Goal: Task Accomplishment & Management: Use online tool/utility

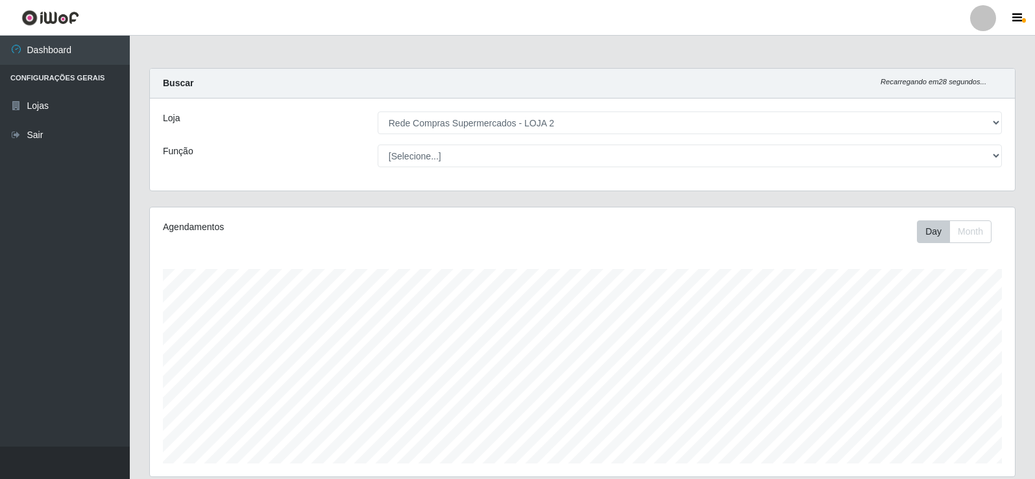
select select "161"
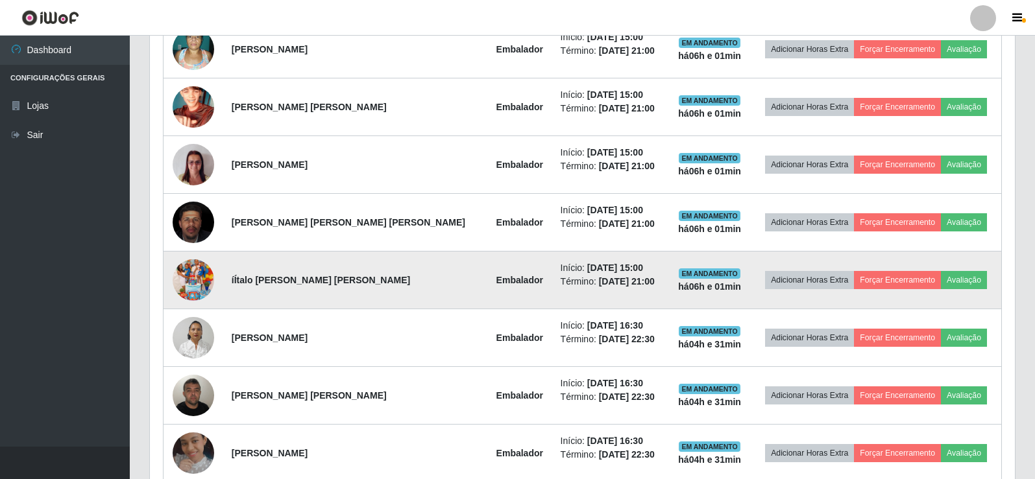
scroll to position [483, 0]
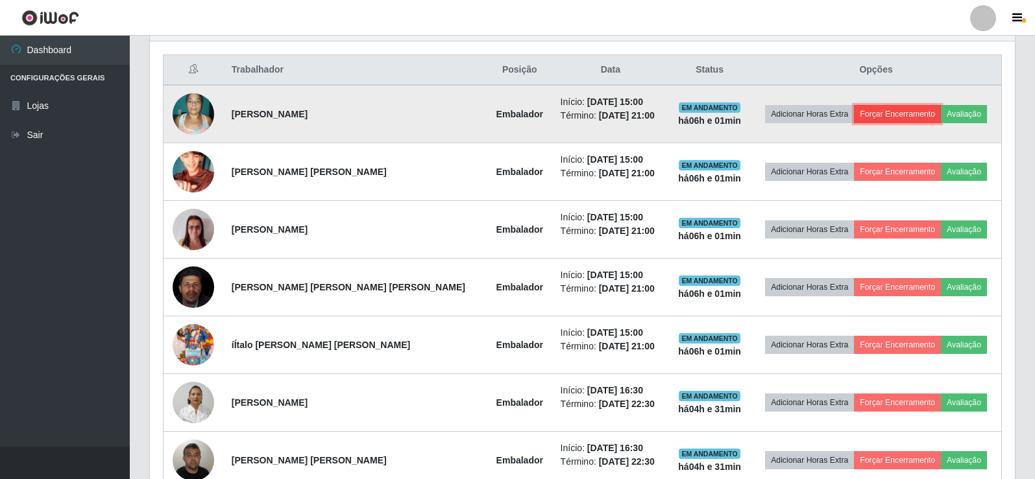
click at [874, 117] on button "Forçar Encerramento" at bounding box center [897, 114] width 87 height 18
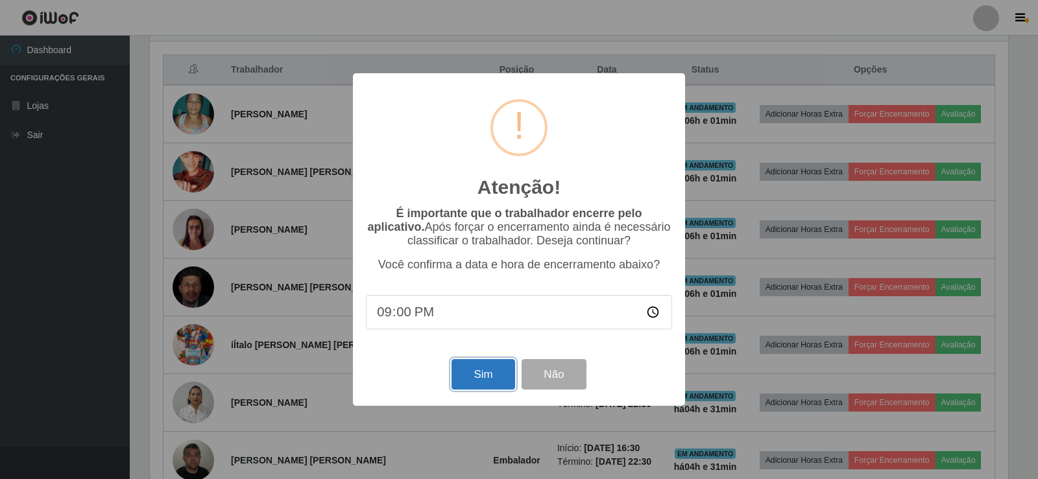
click at [498, 379] on button "Sim" at bounding box center [483, 374] width 63 height 30
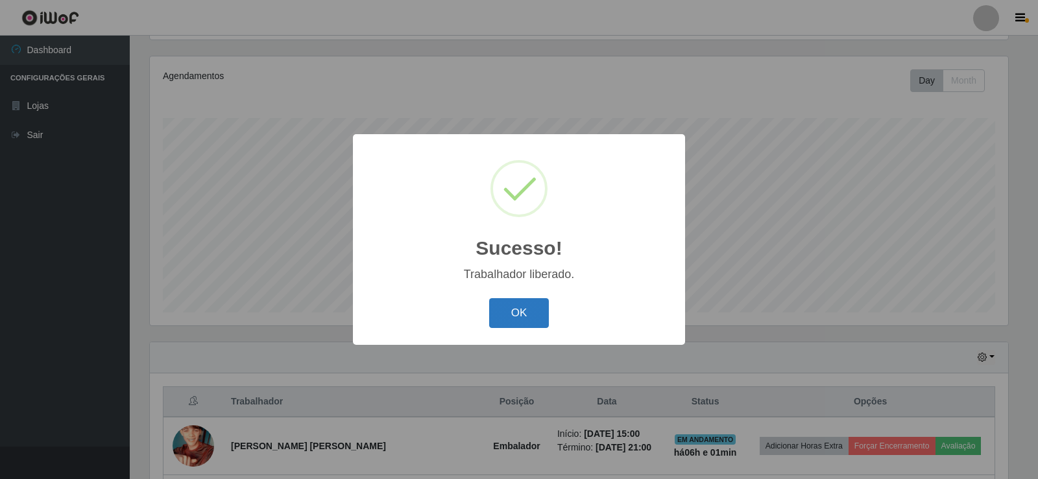
click at [504, 316] on button "OK" at bounding box center [519, 313] width 60 height 30
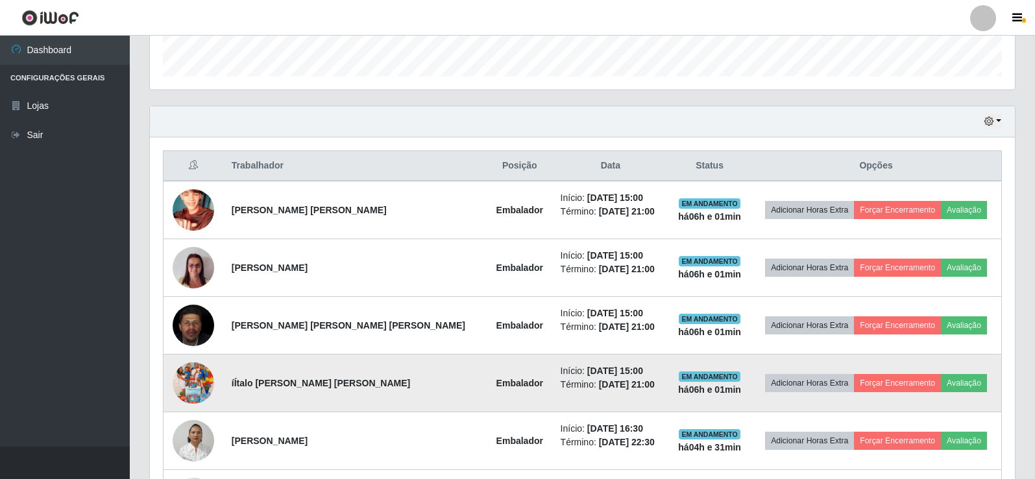
scroll to position [411, 0]
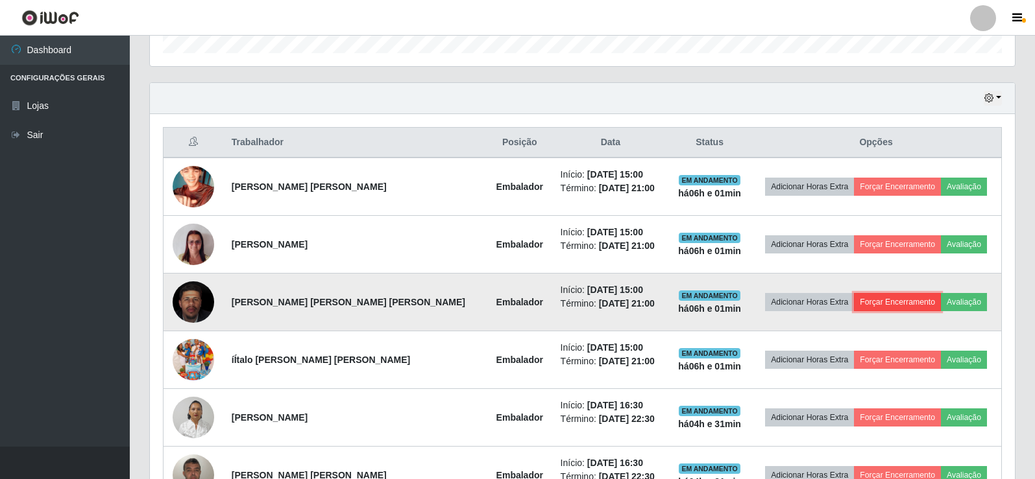
click at [882, 306] on button "Forçar Encerramento" at bounding box center [897, 302] width 87 height 18
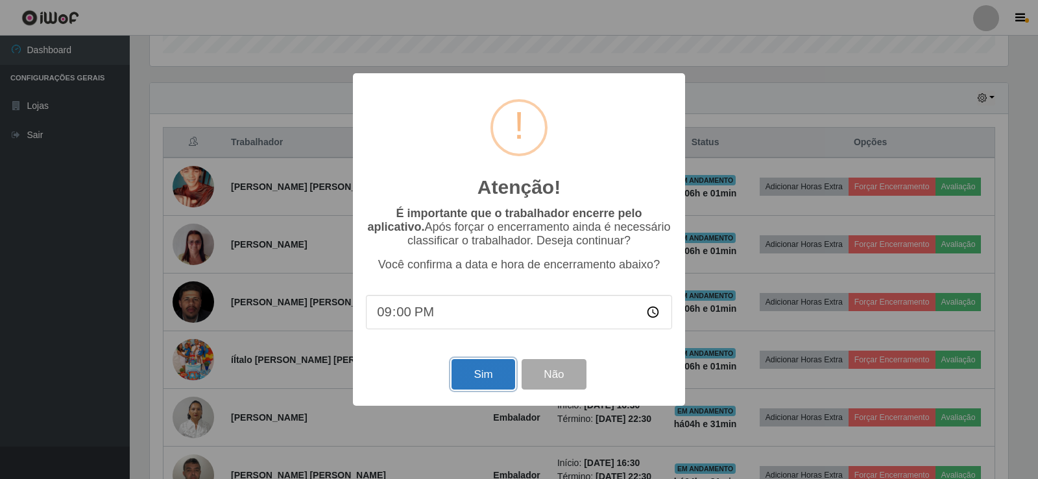
click at [485, 378] on button "Sim" at bounding box center [483, 374] width 63 height 30
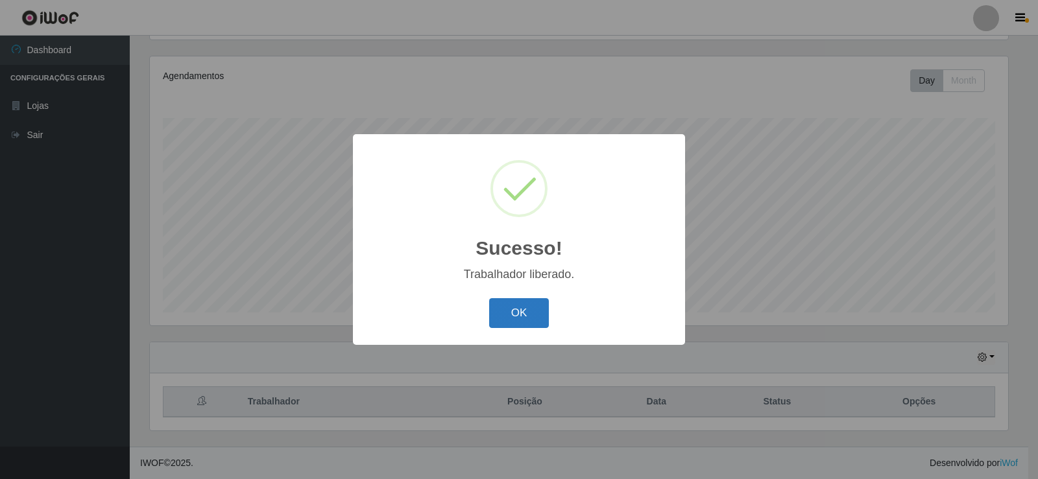
click at [518, 310] on button "OK" at bounding box center [519, 313] width 60 height 30
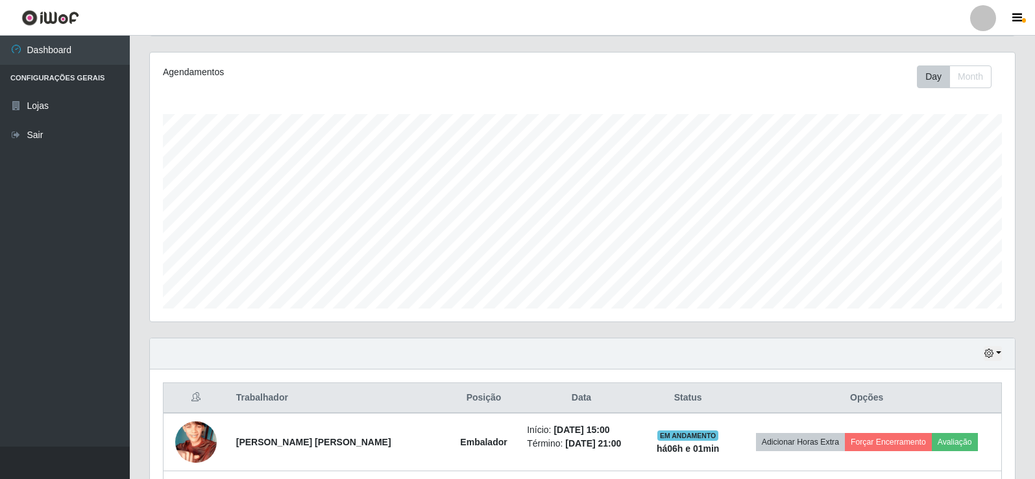
scroll to position [346, 0]
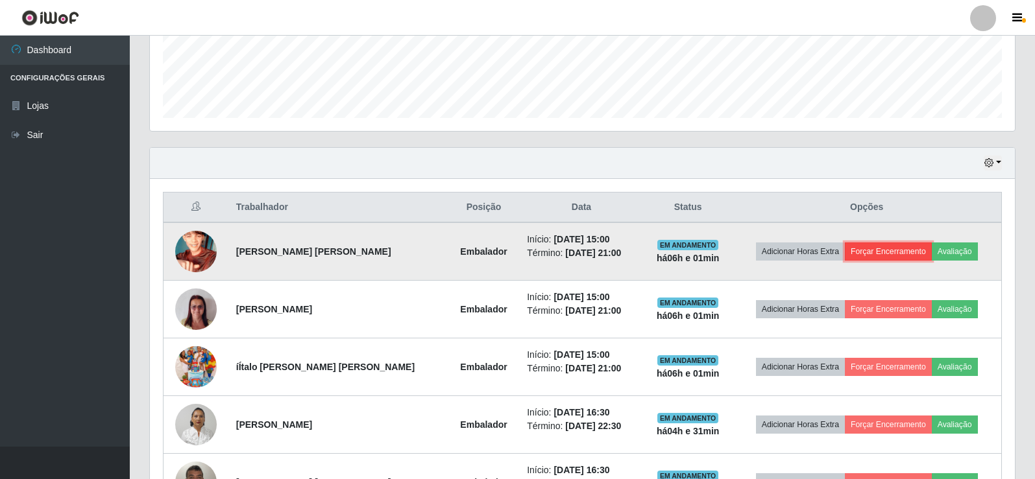
click at [892, 252] on button "Forçar Encerramento" at bounding box center [888, 252] width 87 height 18
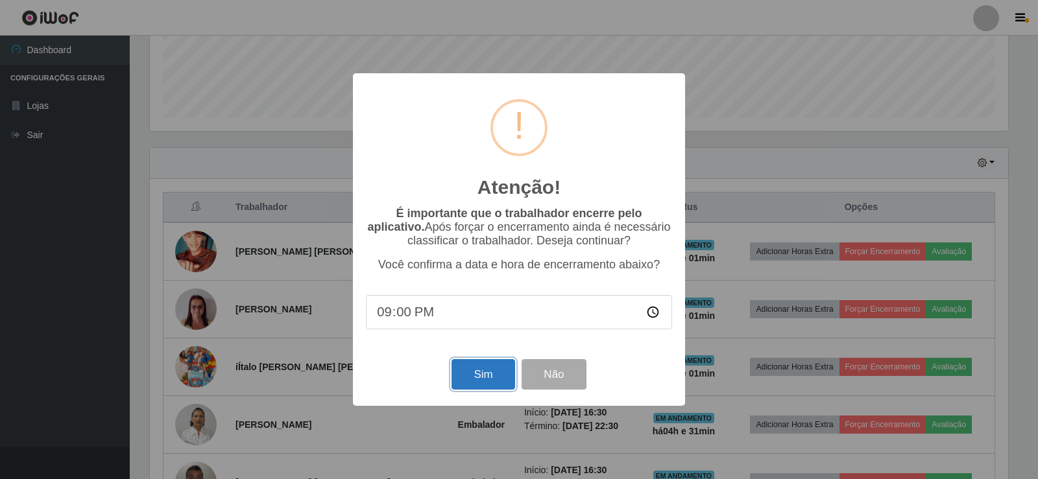
click at [479, 378] on button "Sim" at bounding box center [483, 374] width 63 height 30
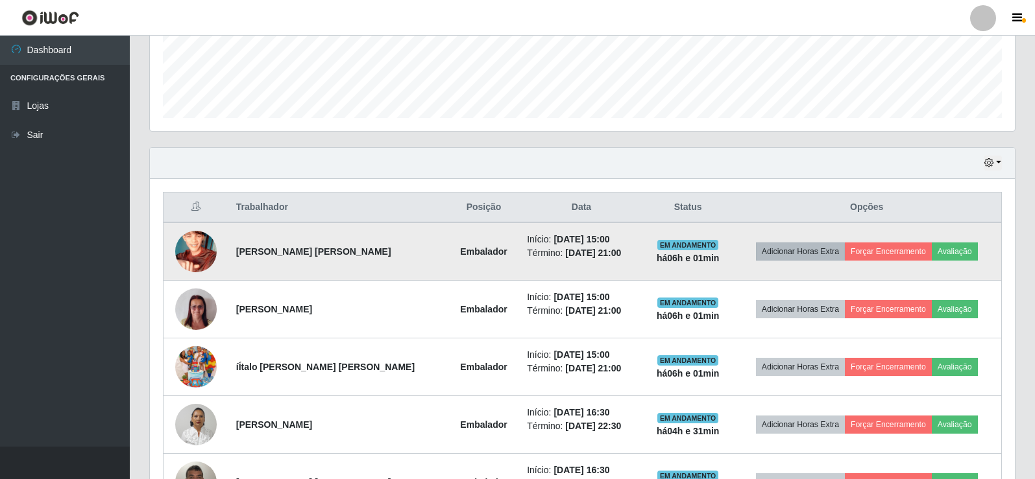
scroll to position [0, 0]
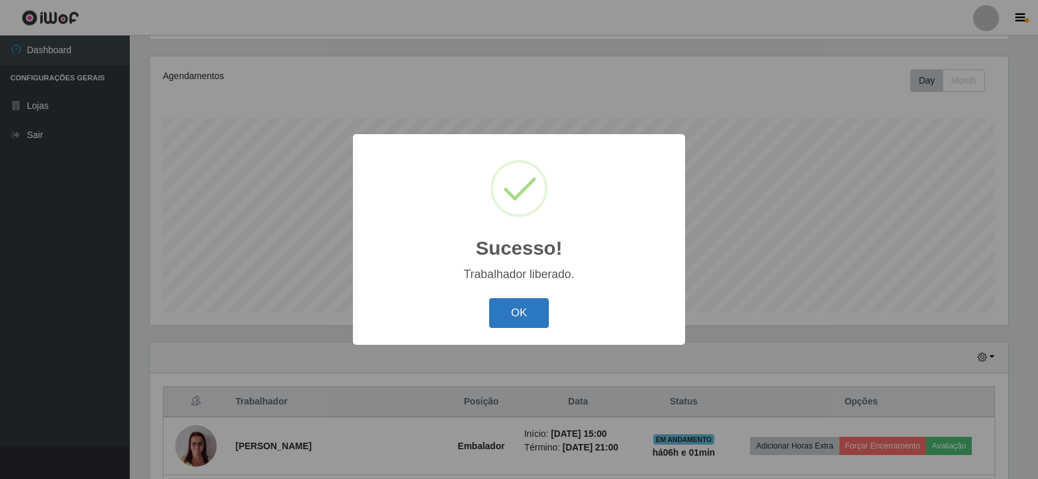
click at [514, 316] on button "OK" at bounding box center [519, 313] width 60 height 30
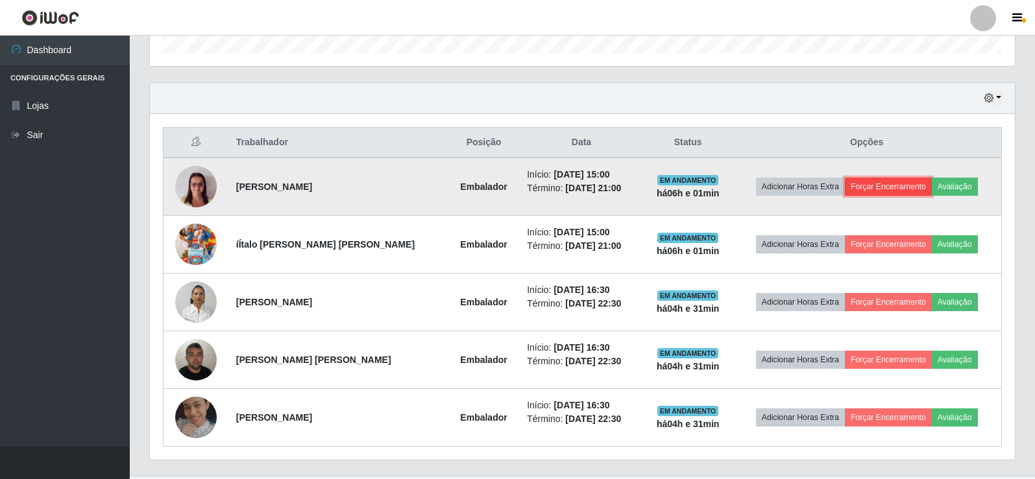
click at [893, 184] on button "Forçar Encerramento" at bounding box center [888, 187] width 87 height 18
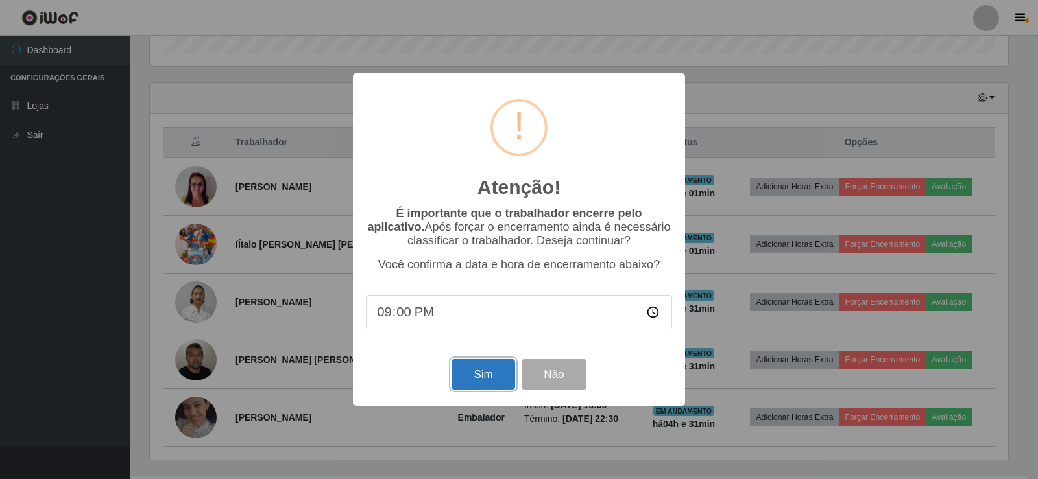
click at [489, 381] on button "Sim" at bounding box center [483, 374] width 63 height 30
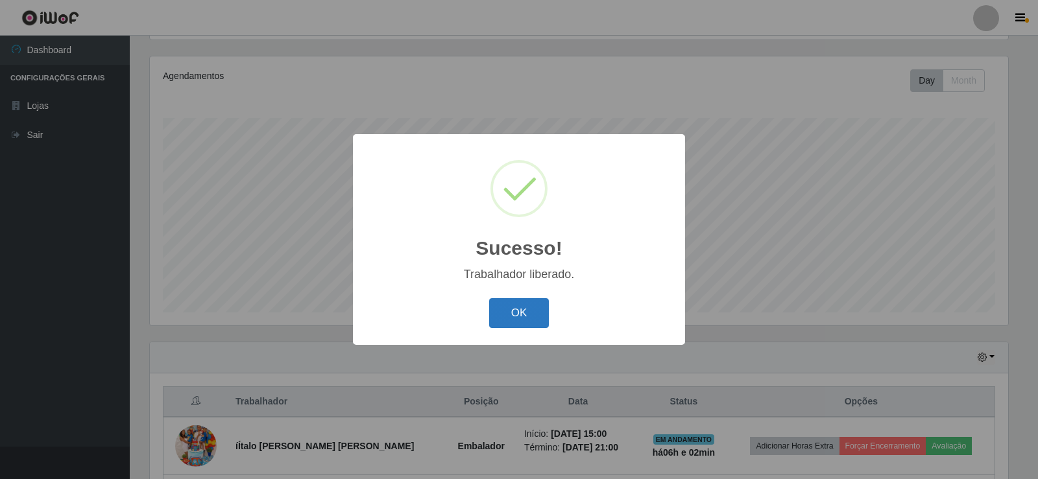
click at [518, 325] on button "OK" at bounding box center [519, 313] width 60 height 30
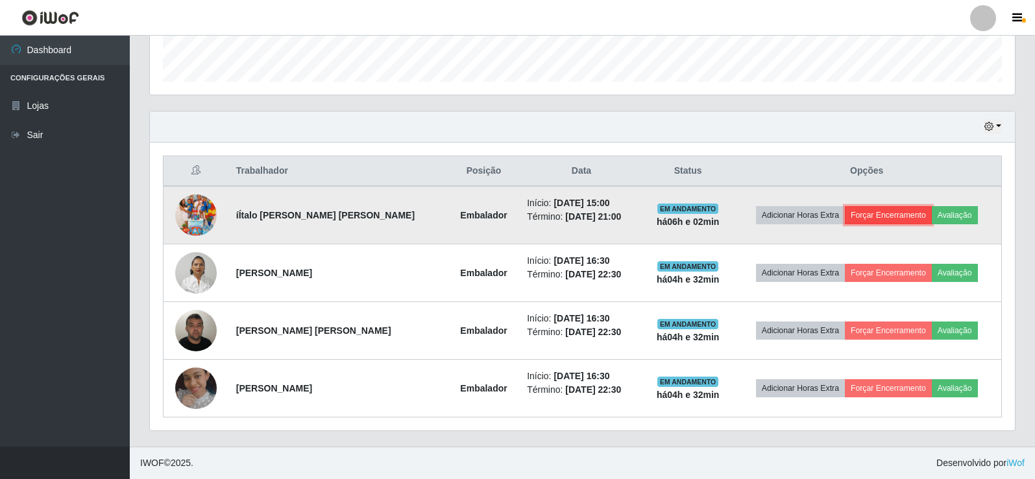
click at [877, 215] on button "Forçar Encerramento" at bounding box center [888, 215] width 87 height 18
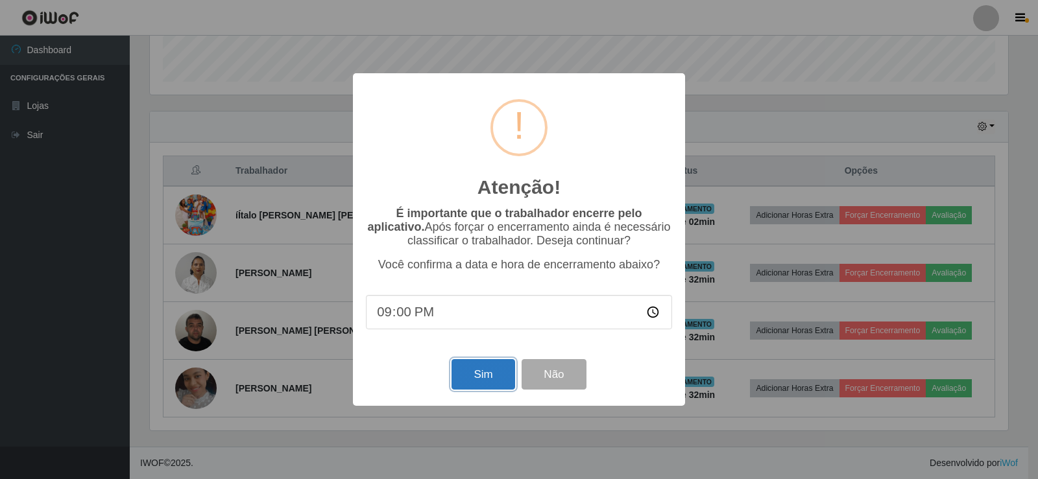
click at [469, 369] on button "Sim" at bounding box center [483, 374] width 63 height 30
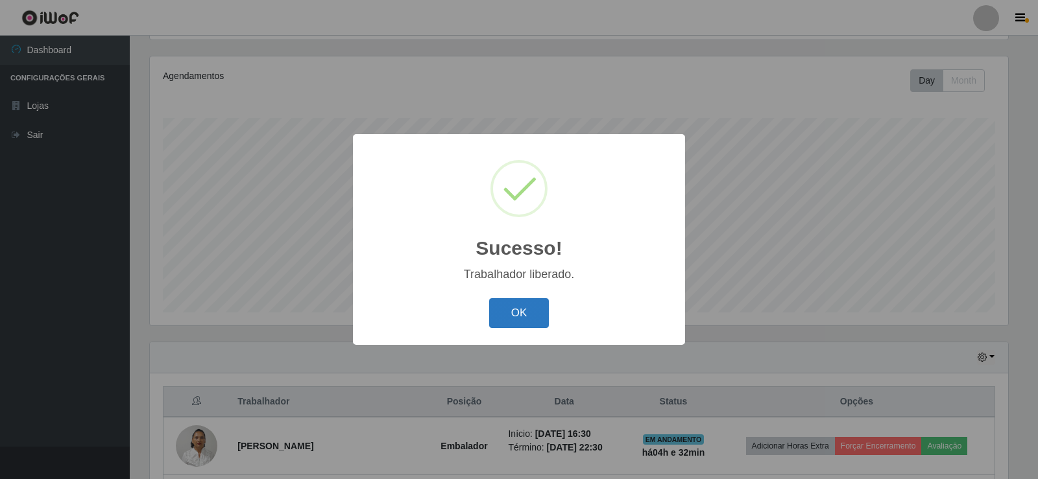
click at [516, 309] on button "OK" at bounding box center [519, 313] width 60 height 30
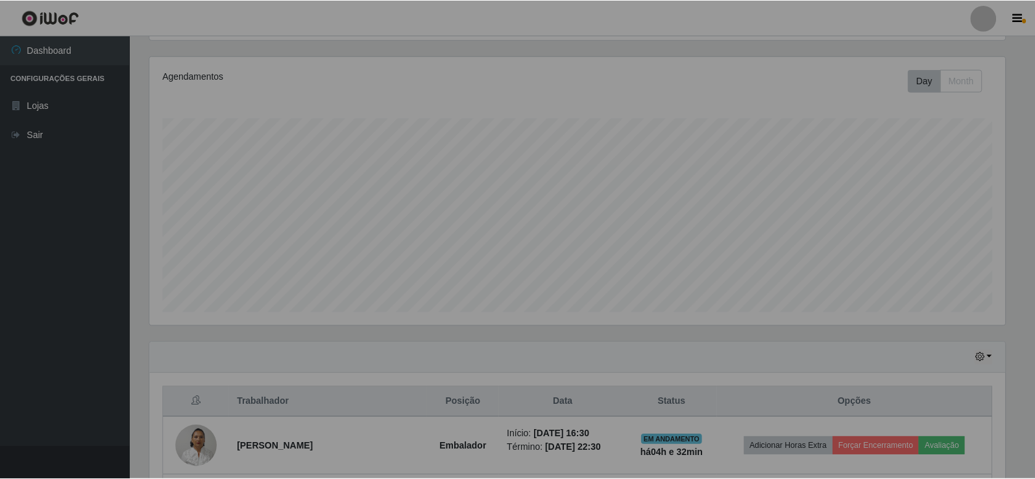
scroll to position [269, 865]
